Goal: Task Accomplishment & Management: Use online tool/utility

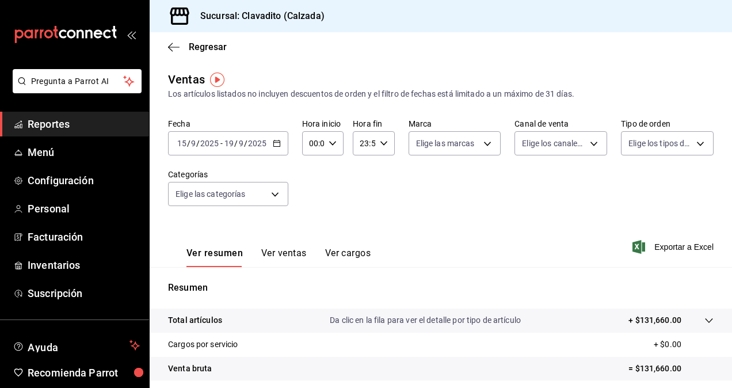
click at [399, 212] on div "Fecha [DATE] [DATE] - [DATE] [DATE] Hora inicio 00:00 Hora inicio Hora fin 23:5…" at bounding box center [440, 169] width 545 height 101
click at [287, 147] on div "Fecha [DATE] [DATE] - [DATE] [DATE] Hora inicio 00:00 Hora inicio Hora fin 23:5…" at bounding box center [440, 169] width 545 height 101
click at [285, 147] on div "[DATE] [DATE] - [DATE] [DATE]" at bounding box center [228, 143] width 120 height 24
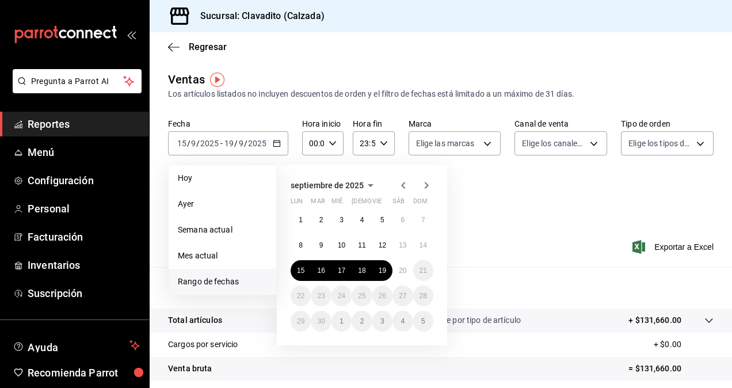
click at [476, 223] on div "[DATE] lun mar mié jue vie sáb dom 1 2 3 4 5 6 7 8 9 10 11 12 13 14 15 16 17 18…" at bounding box center [377, 250] width 201 height 190
click at [526, 221] on div "Ver resumen Ver ventas Ver cargos Exportar a Excel" at bounding box center [441, 243] width 582 height 47
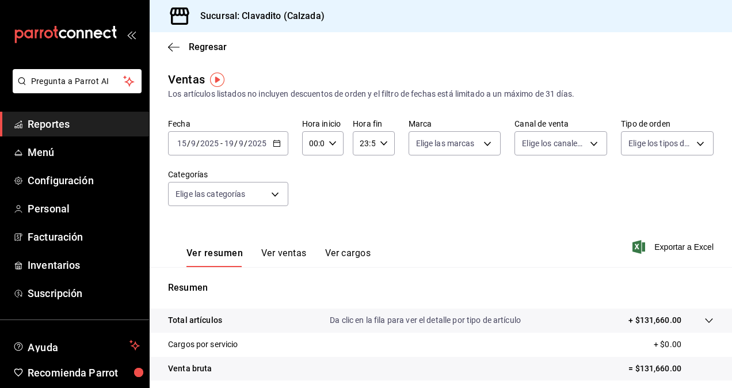
click at [427, 224] on div "Ver resumen Ver ventas Ver cargos Exportar a Excel" at bounding box center [441, 243] width 582 height 47
click at [279, 144] on icon "button" at bounding box center [277, 143] width 8 height 8
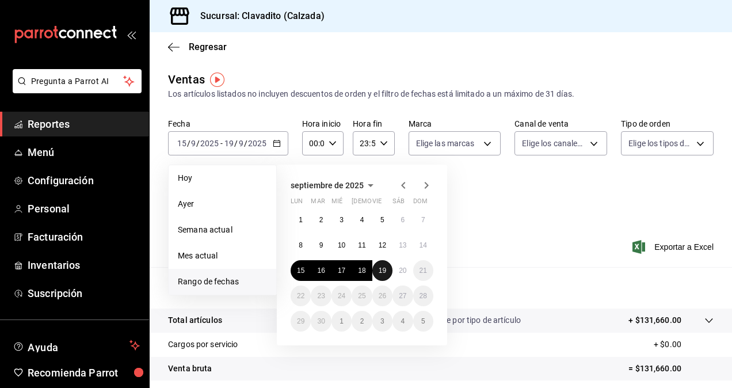
click at [380, 265] on button "19" at bounding box center [382, 270] width 20 height 21
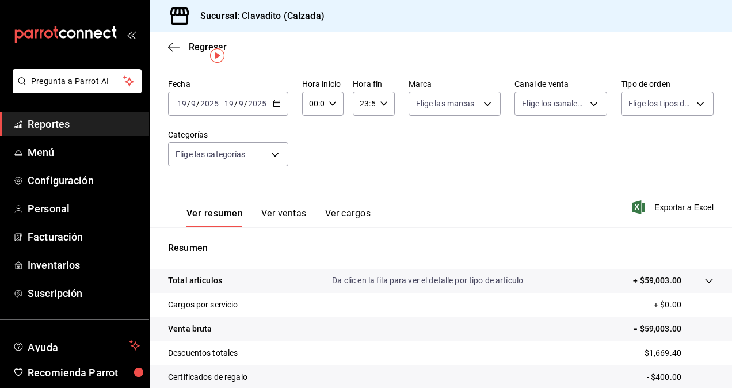
scroll to position [3, 0]
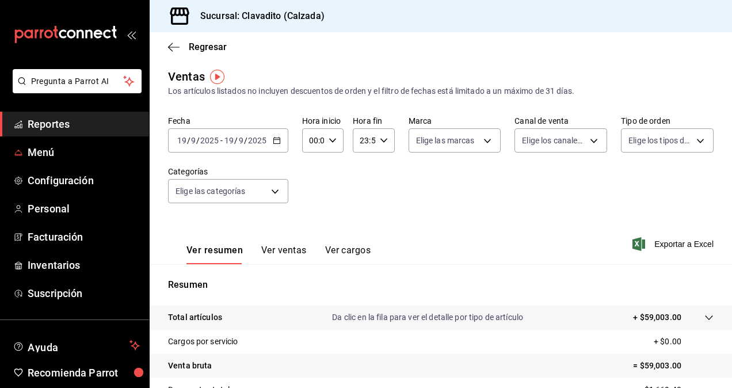
click at [78, 120] on span "Reportes" at bounding box center [84, 124] width 112 height 16
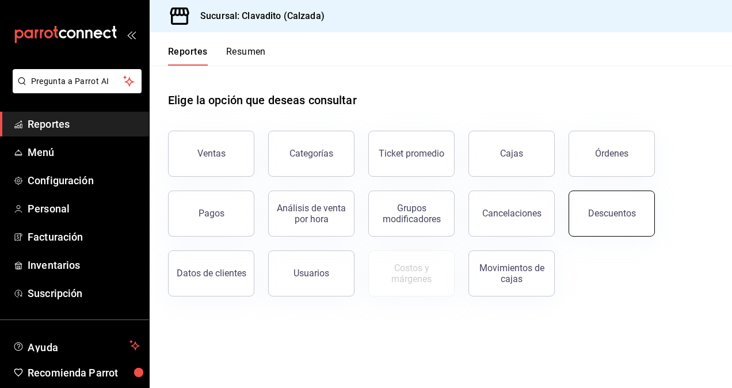
click at [571, 204] on div "Descuentos" at bounding box center [605, 207] width 100 height 60
click at [572, 203] on div "Descuentos" at bounding box center [605, 207] width 100 height 60
click at [605, 209] on div "Descuentos" at bounding box center [612, 213] width 48 height 11
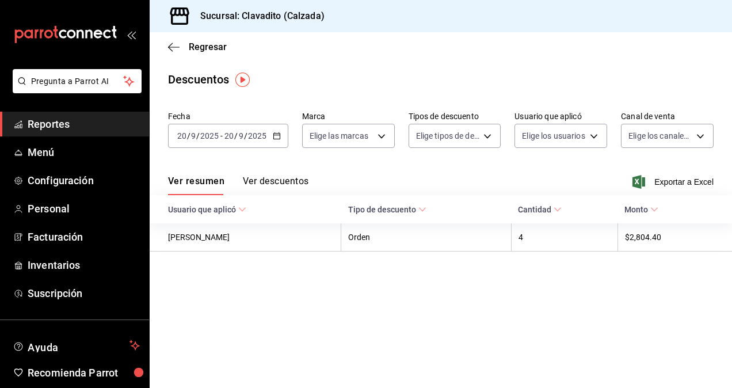
click at [274, 135] on \(Stroke\) "button" at bounding box center [276, 135] width 6 height 1
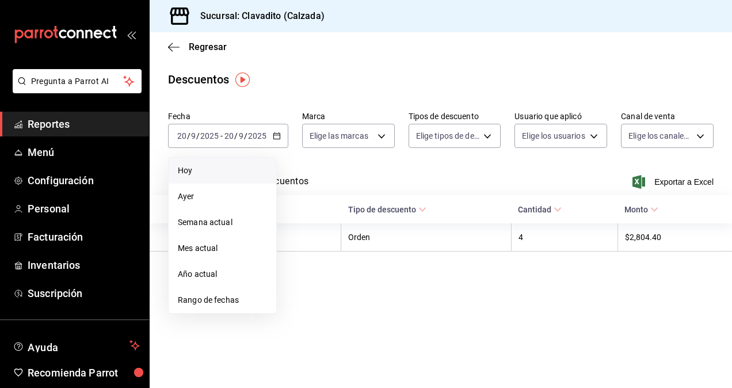
click at [200, 173] on span "Hoy" at bounding box center [222, 171] width 89 height 12
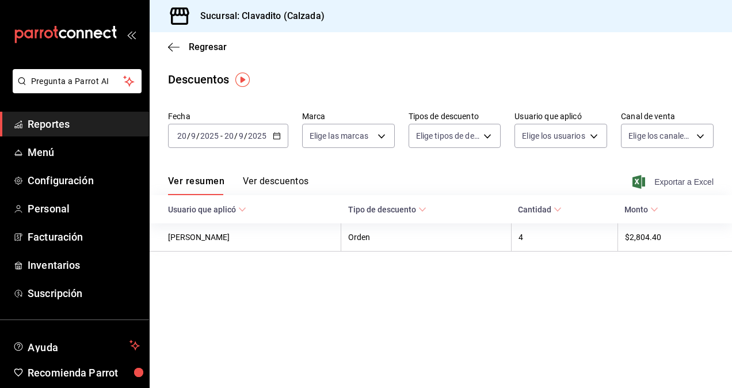
click at [677, 182] on span "Exportar a Excel" at bounding box center [674, 182] width 79 height 14
click at [275, 139] on \(Stroke\) "button" at bounding box center [276, 136] width 7 height 6
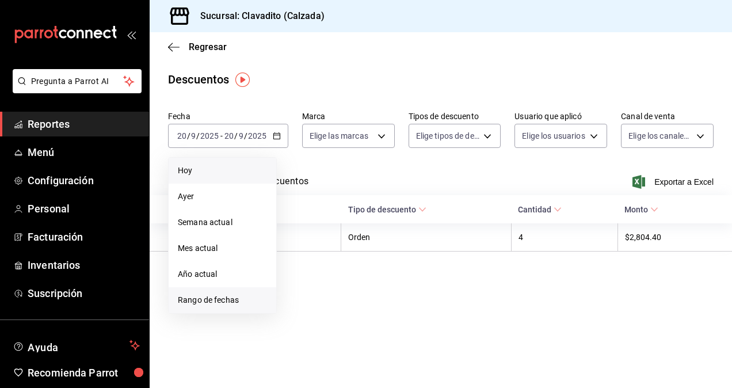
click at [200, 296] on span "Rango de fechas" at bounding box center [222, 300] width 89 height 12
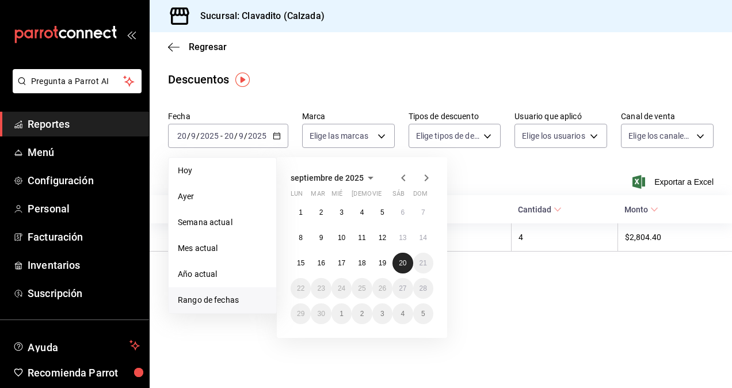
click at [403, 260] on abbr "20" at bounding box center [402, 263] width 7 height 8
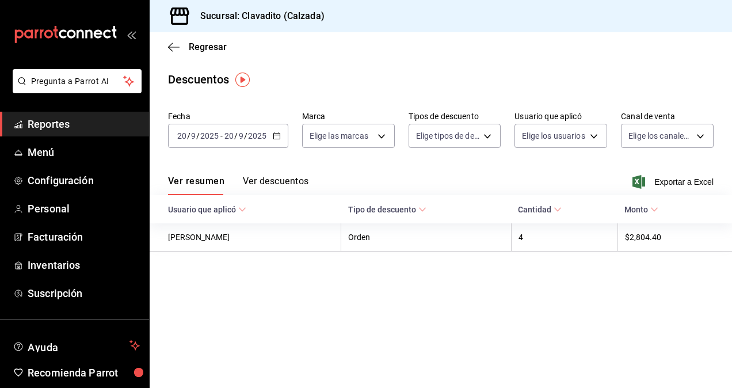
click at [78, 125] on span "Reportes" at bounding box center [84, 124] width 112 height 16
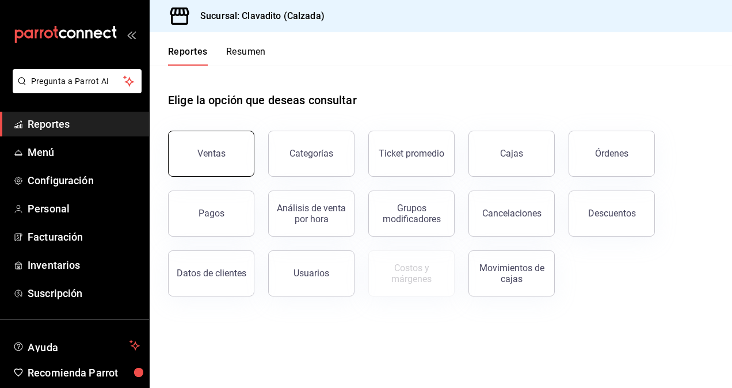
click at [223, 160] on button "Ventas" at bounding box center [211, 154] width 86 height 46
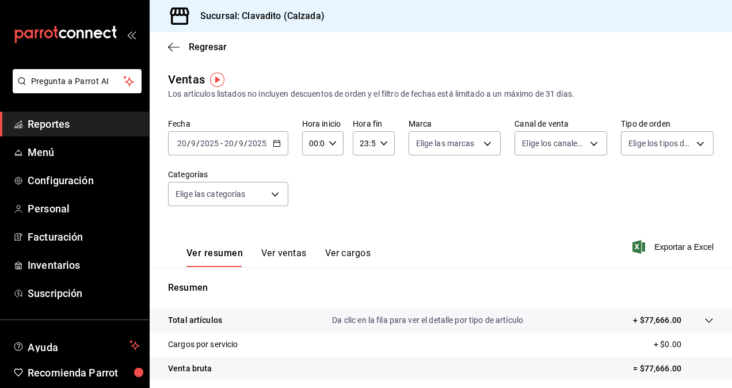
click at [268, 143] on div "[DATE] [DATE] - [DATE] [DATE]" at bounding box center [228, 143] width 120 height 24
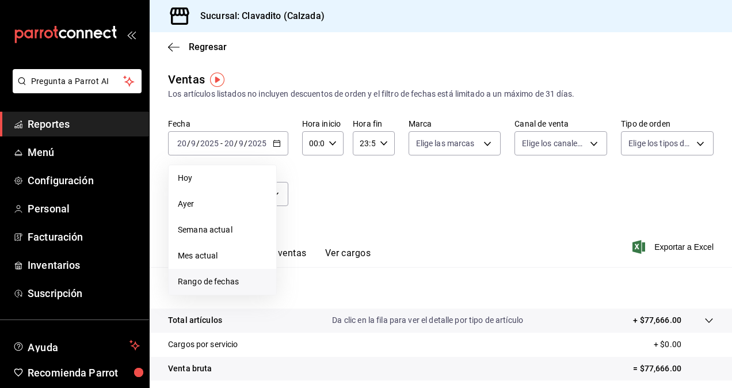
click at [199, 282] on span "Rango de fechas" at bounding box center [222, 282] width 89 height 12
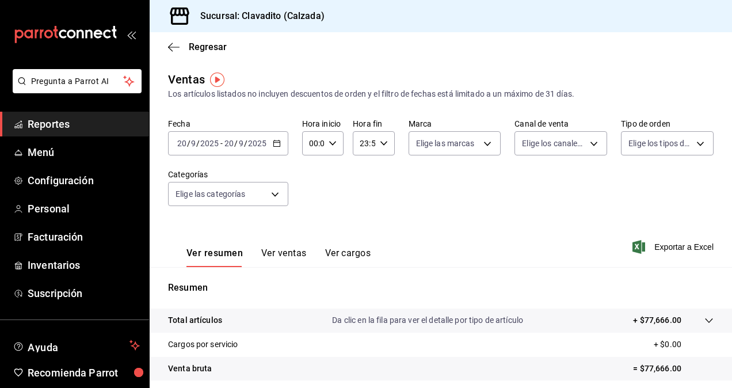
click at [276, 147] on icon "button" at bounding box center [277, 143] width 8 height 8
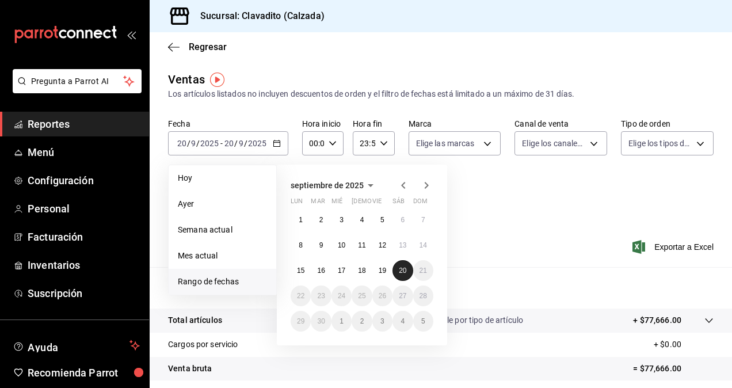
click at [400, 273] on abbr "20" at bounding box center [402, 270] width 7 height 8
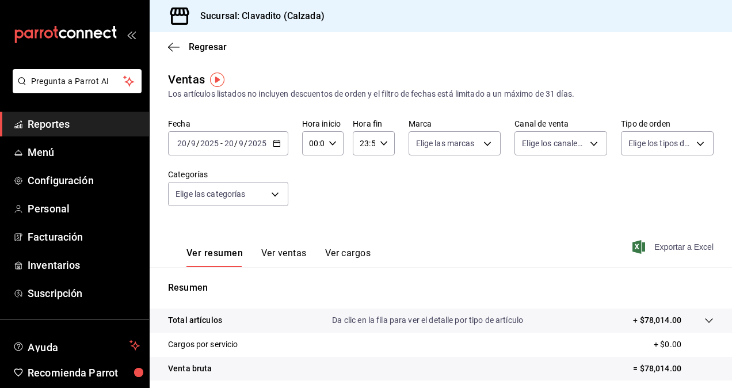
click at [680, 249] on span "Exportar a Excel" at bounding box center [674, 247] width 79 height 14
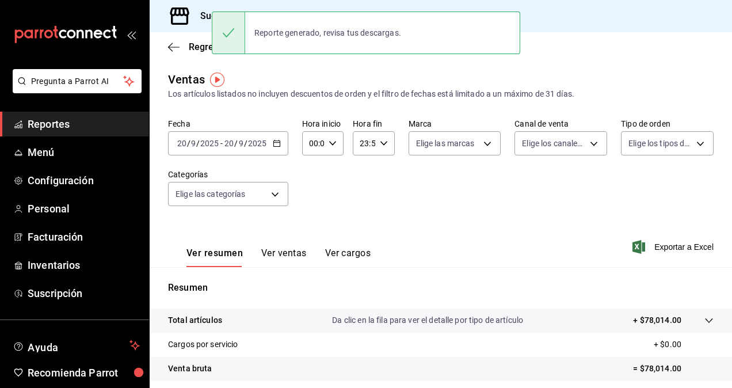
click at [346, 194] on div "Fecha [DATE] [DATE] - [DATE] [DATE] Hora inicio 00:00 Hora inicio Hora fin 23:5…" at bounding box center [440, 169] width 545 height 101
click at [266, 142] on div "[DATE] [DATE]" at bounding box center [245, 143] width 45 height 9
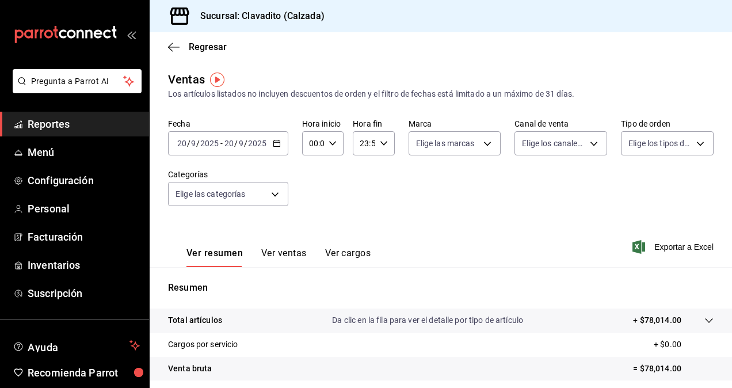
scroll to position [163, 0]
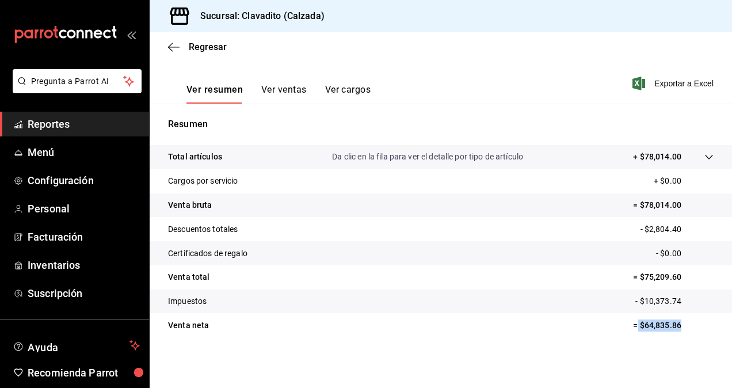
drag, startPoint x: 629, startPoint y: 325, endPoint x: 684, endPoint y: 328, distance: 54.2
click at [684, 328] on p "= $64,835.86" at bounding box center [673, 325] width 81 height 12
copy p "$64,835.86"
click at [613, 341] on div "Total artículos Da clic en la fila para ver el detalle por tipo de artículo + $…" at bounding box center [441, 248] width 582 height 206
drag, startPoint x: 632, startPoint y: 323, endPoint x: 677, endPoint y: 322, distance: 44.9
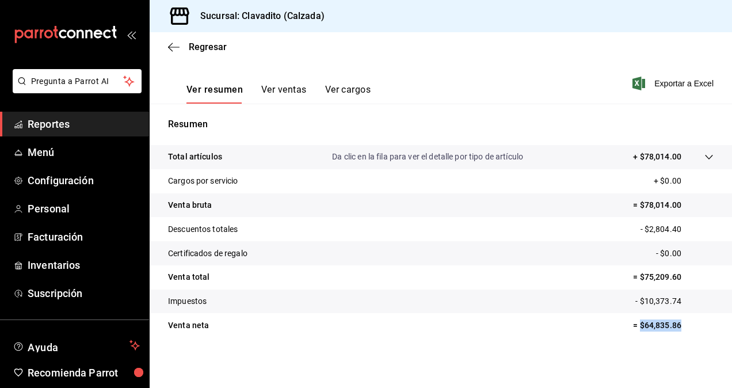
click at [677, 322] on p "= $64,835.86" at bounding box center [673, 325] width 81 height 12
copy p "$64,835.86"
